Goal: Obtain resource: Obtain resource

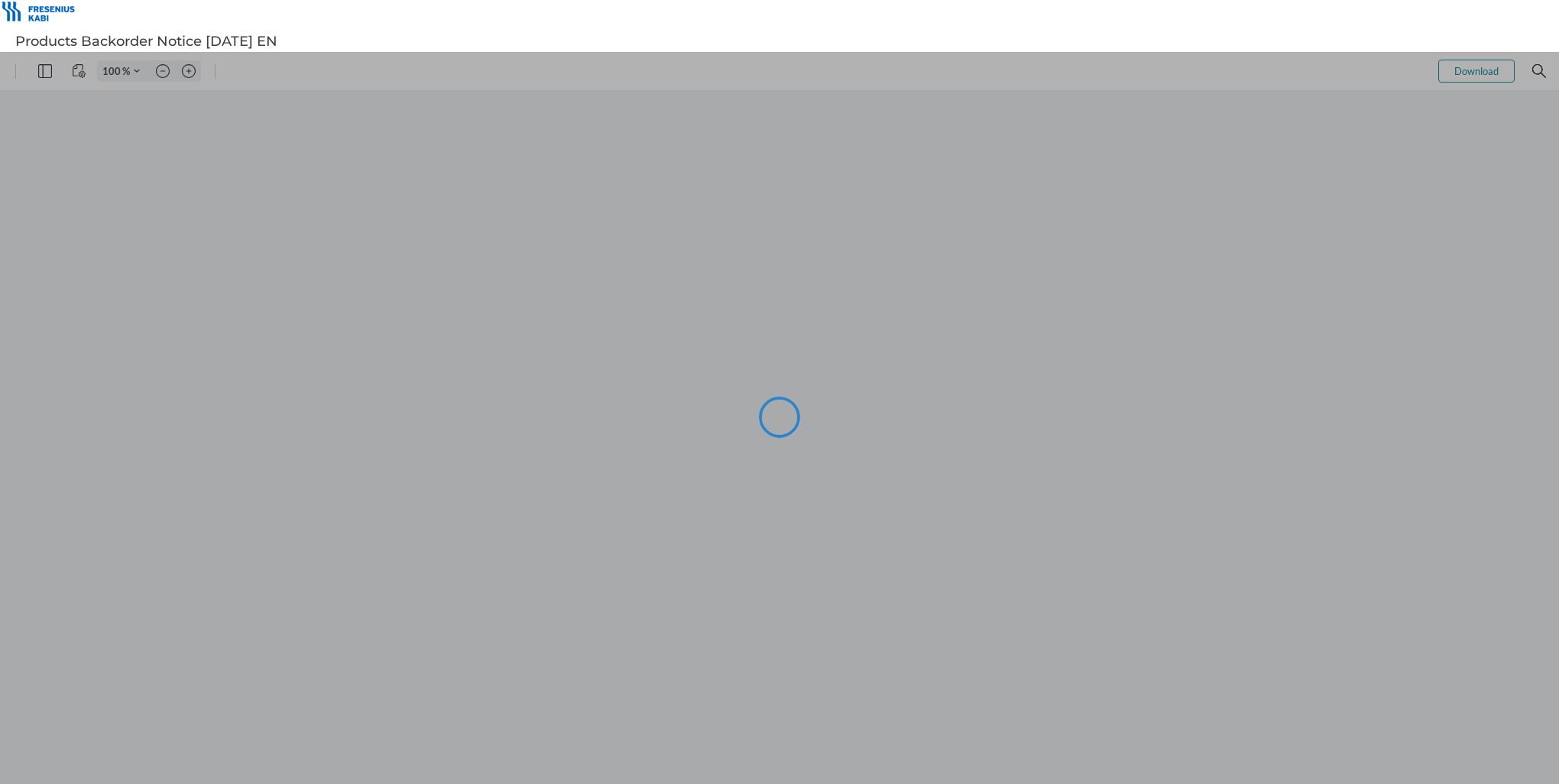
type input "114"
